Goal: Task Accomplishment & Management: Manage account settings

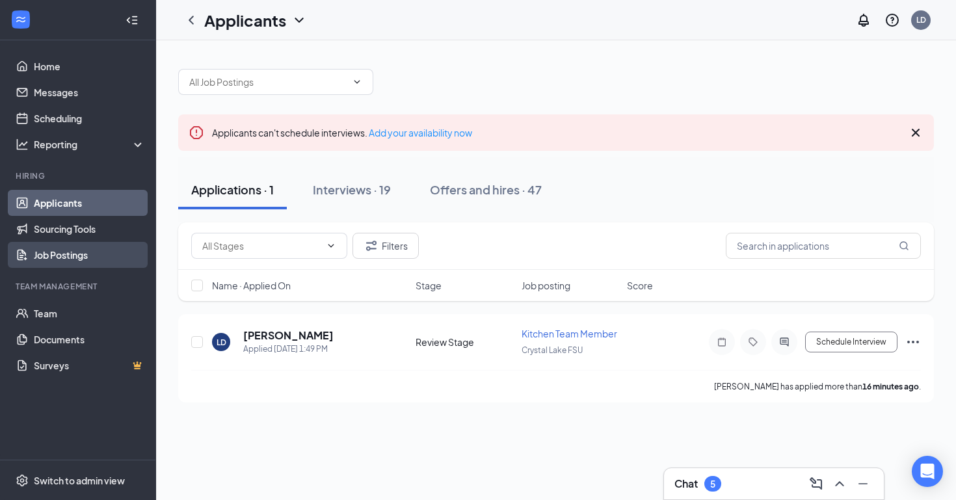
click at [75, 253] on link "Job Postings" at bounding box center [89, 255] width 111 height 26
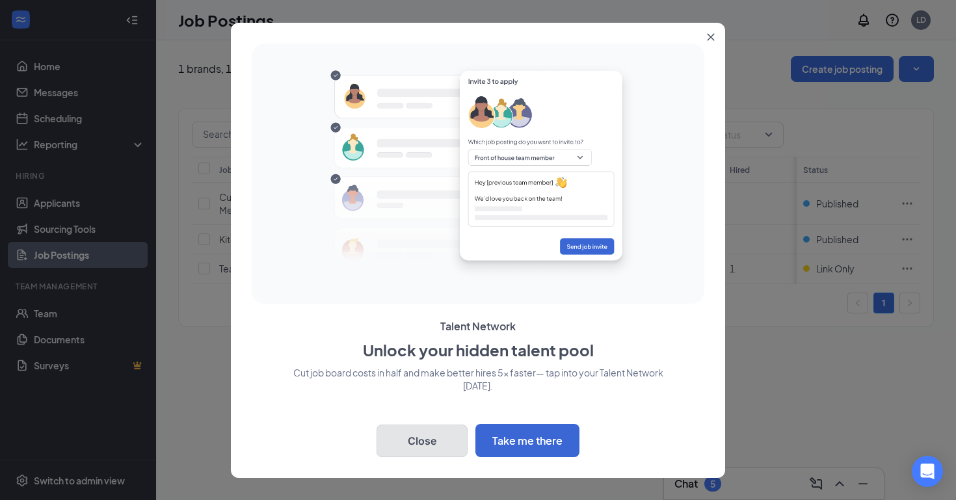
click at [432, 446] on button "Close" at bounding box center [422, 441] width 91 height 33
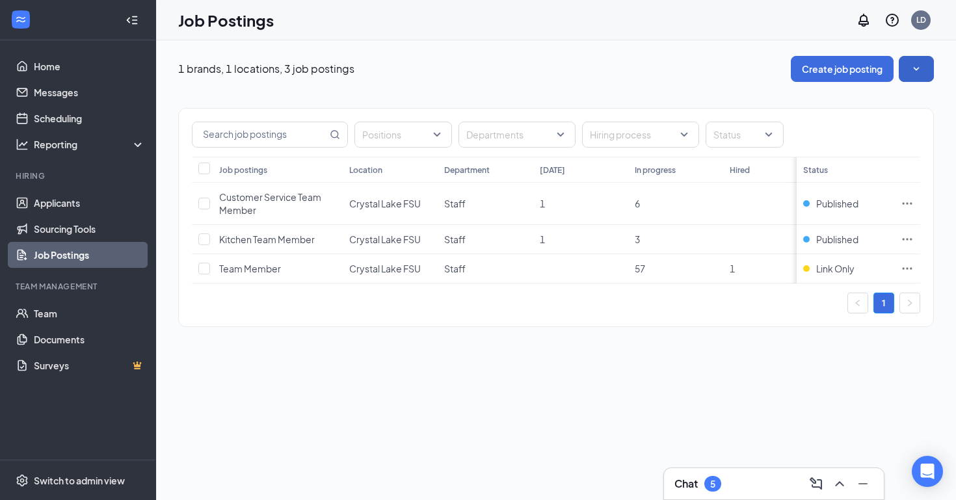
click at [917, 61] on button "button" at bounding box center [916, 69] width 35 height 26
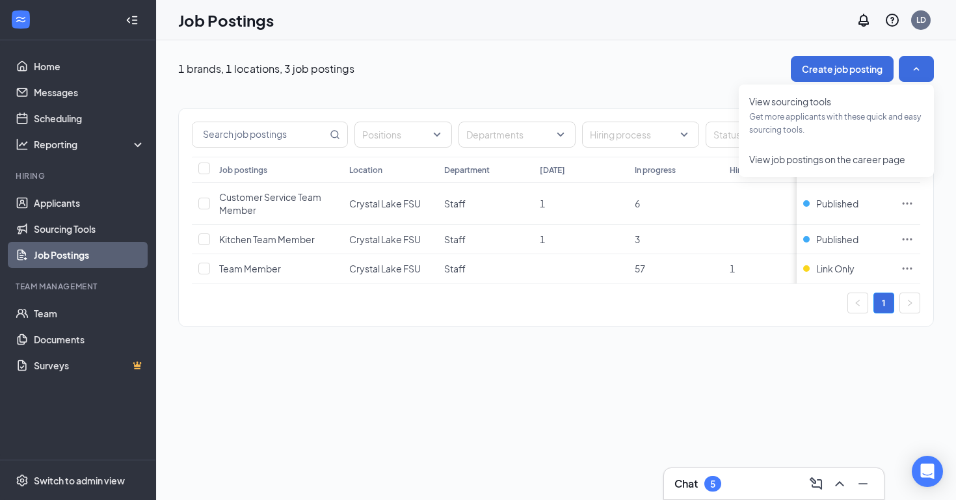
click at [645, 53] on div "1 brands, 1 locations, 3 job postings Create job posting Positions Departments …" at bounding box center [556, 198] width 800 height 316
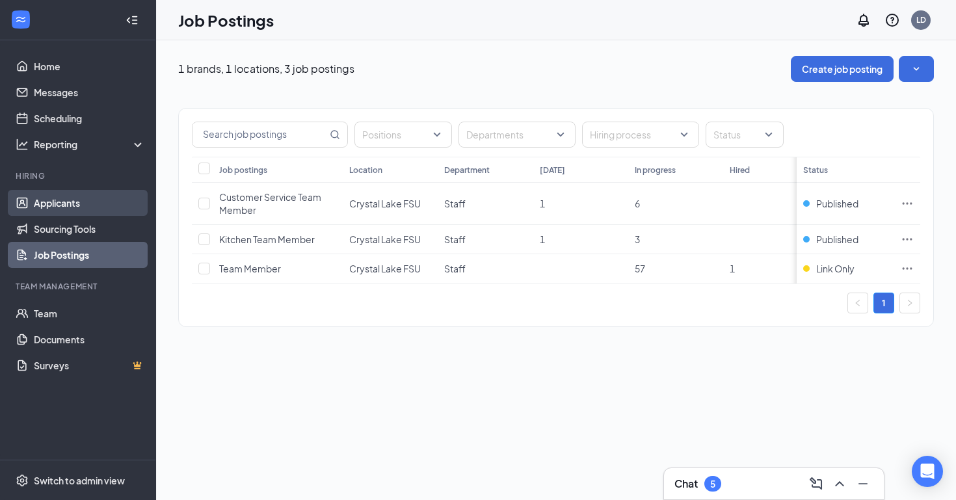
click at [51, 204] on link "Applicants" at bounding box center [89, 203] width 111 height 26
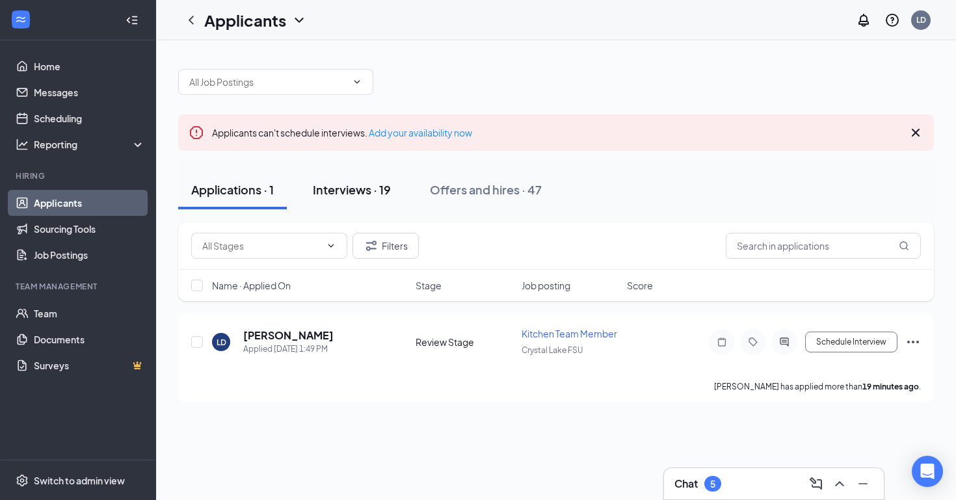
click at [348, 195] on div "Interviews · 19" at bounding box center [352, 190] width 78 height 16
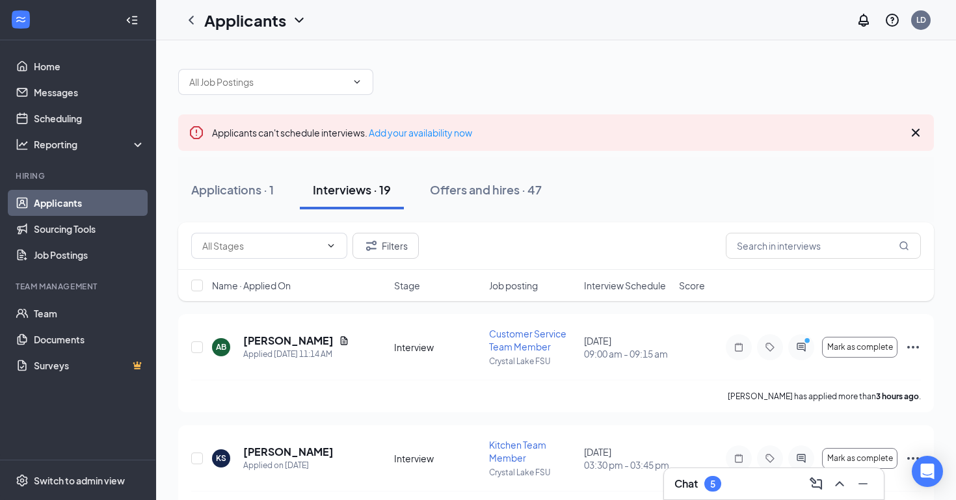
click at [354, 189] on div "Interviews · 19" at bounding box center [352, 190] width 78 height 16
click at [805, 254] on input "text" at bounding box center [823, 246] width 195 height 26
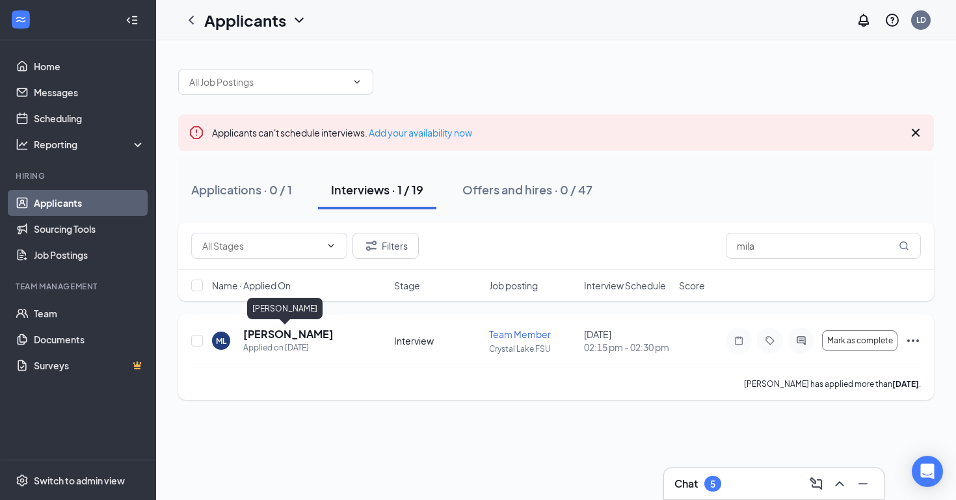
click at [280, 331] on h5 "[PERSON_NAME]" at bounding box center [288, 334] width 90 height 14
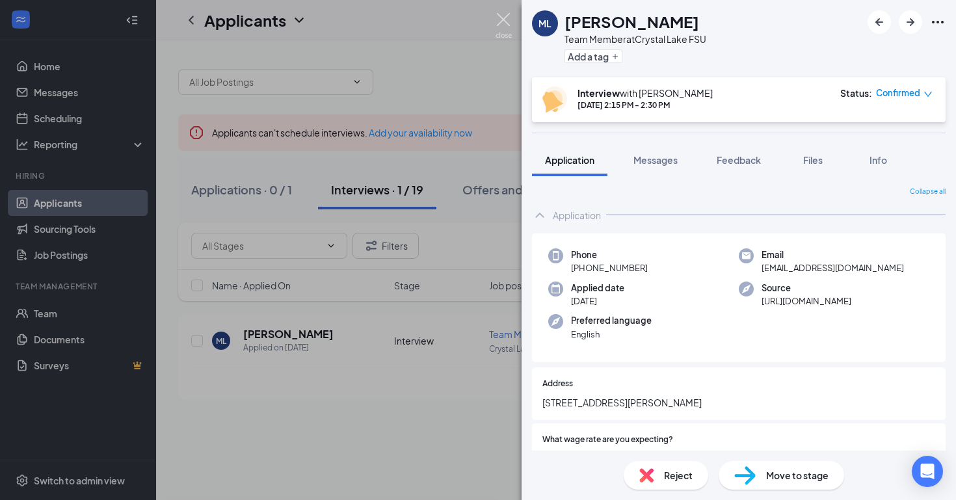
click at [501, 19] on img at bounding box center [504, 25] width 16 height 25
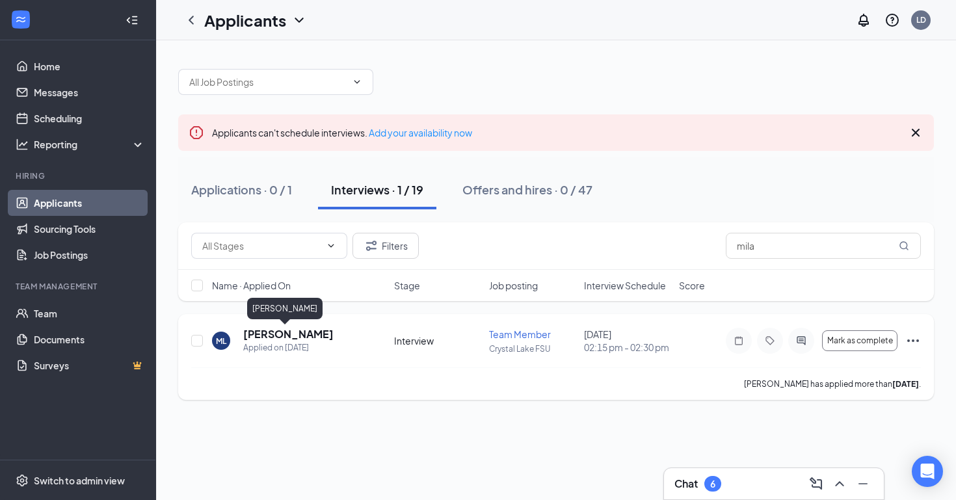
click at [284, 333] on h5 "[PERSON_NAME]" at bounding box center [288, 334] width 90 height 14
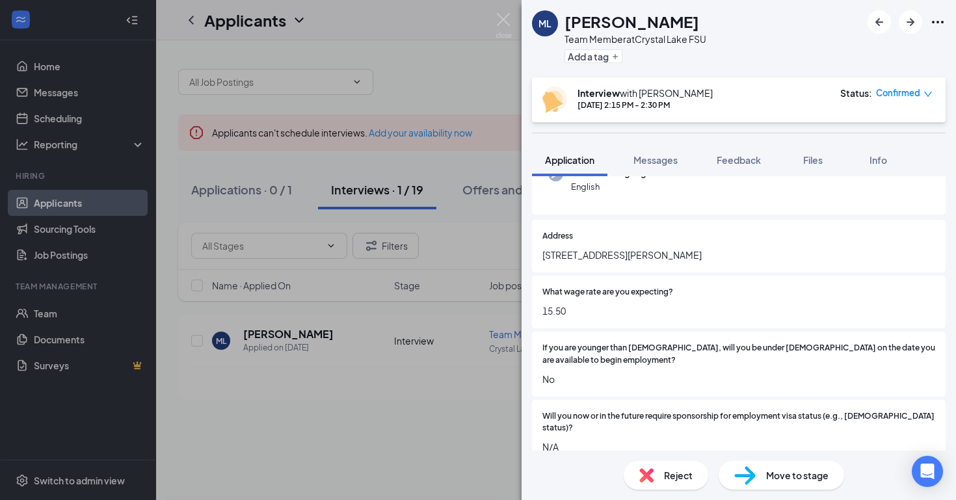
scroll to position [212, 0]
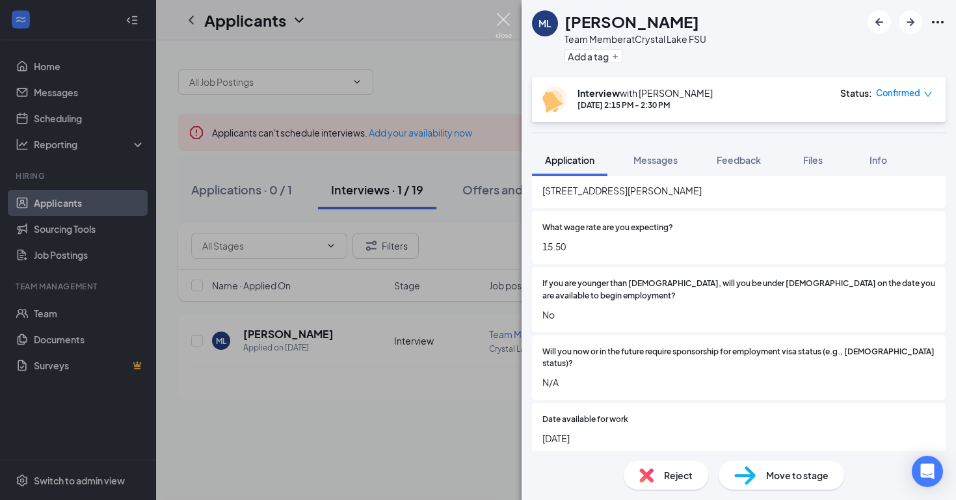
click at [504, 14] on img at bounding box center [504, 25] width 16 height 25
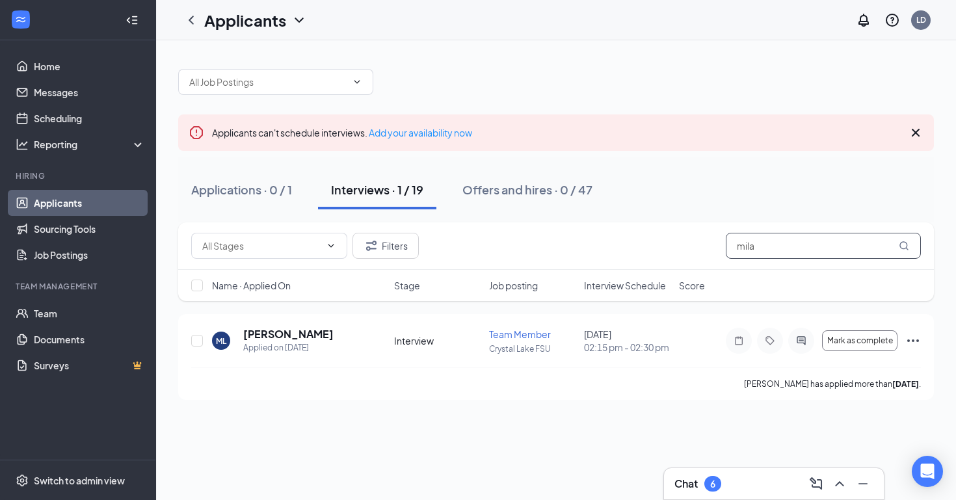
click at [764, 249] on input "mila" at bounding box center [823, 246] width 195 height 26
type input "madi"
click at [84, 196] on link "Applicants" at bounding box center [89, 203] width 111 height 26
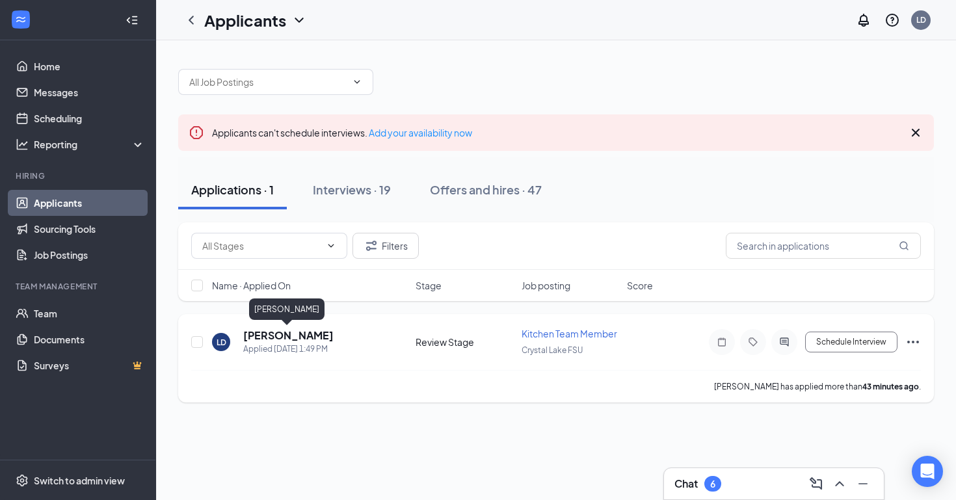
click at [310, 336] on h5 "[PERSON_NAME]" at bounding box center [288, 336] width 90 height 14
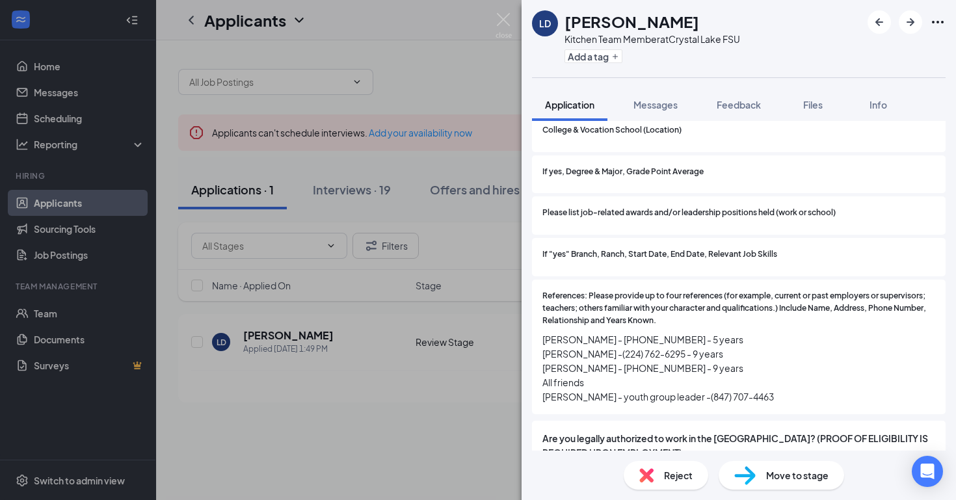
scroll to position [1380, 0]
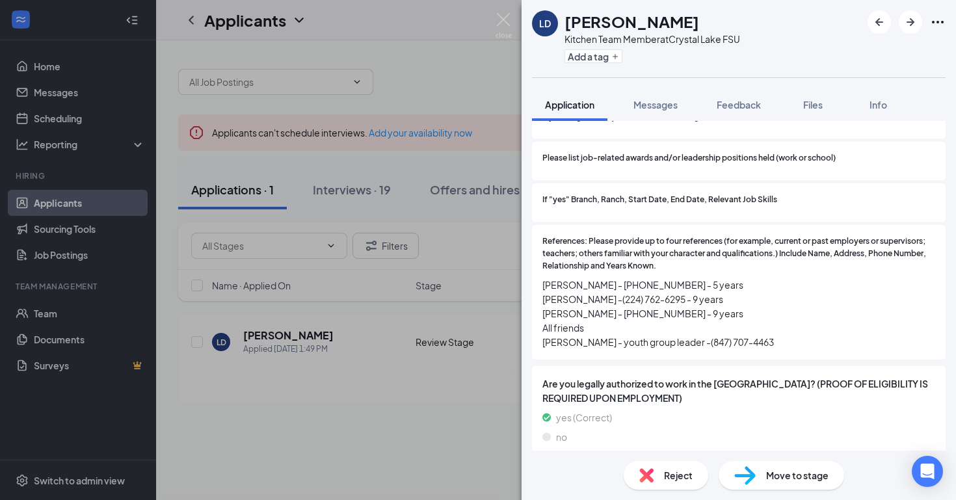
click at [785, 472] on span "Move to stage" at bounding box center [797, 475] width 62 height 14
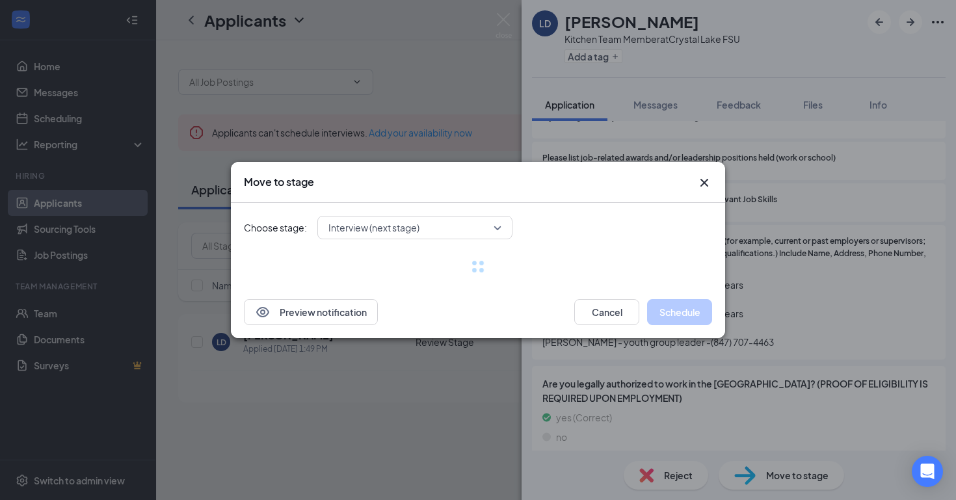
scroll to position [1374, 0]
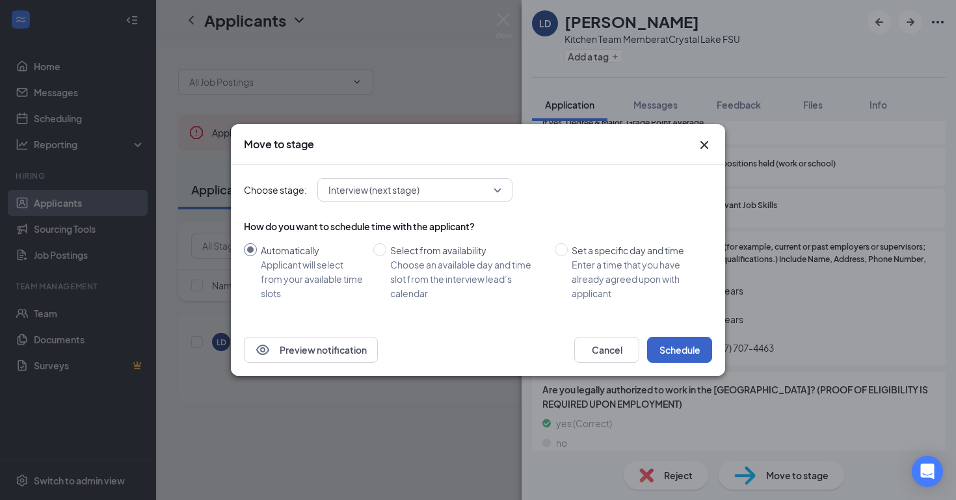
click at [684, 344] on button "Schedule" at bounding box center [679, 350] width 65 height 26
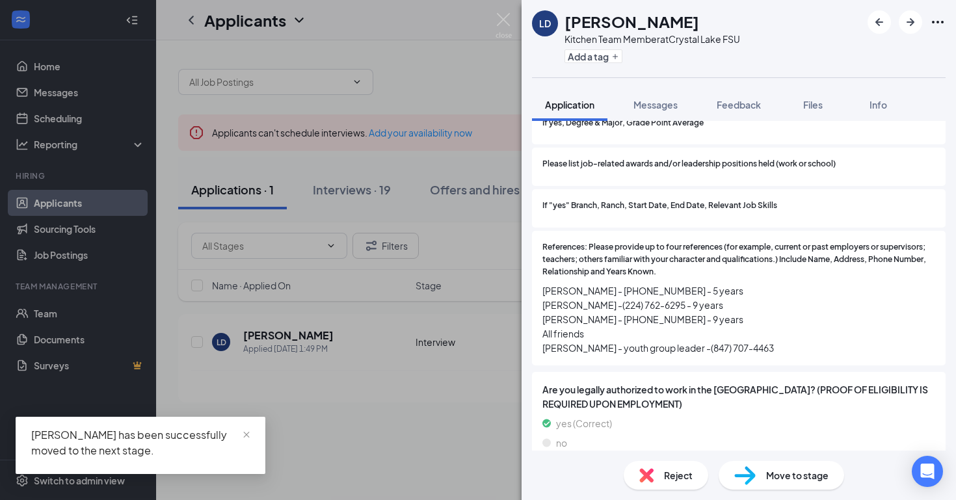
click at [502, 14] on img at bounding box center [504, 25] width 16 height 25
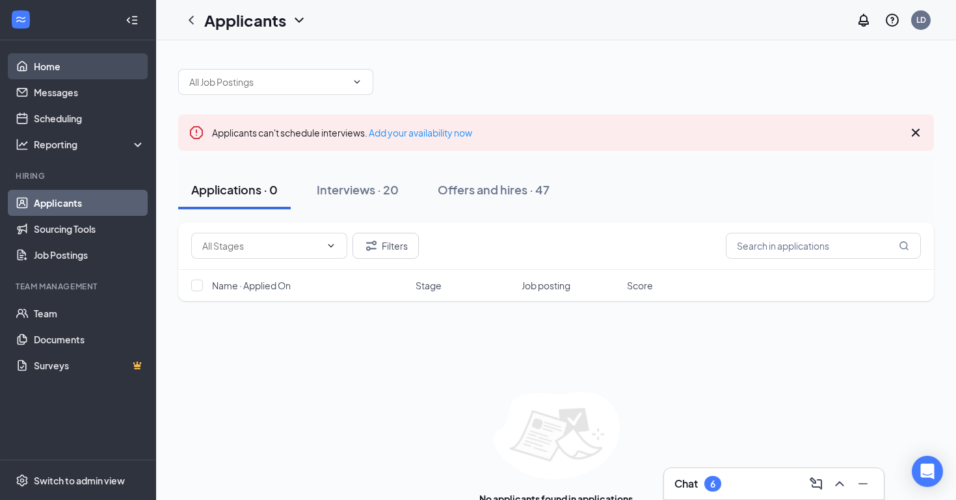
click at [52, 66] on link "Home" at bounding box center [89, 66] width 111 height 26
